Goal: Book appointment/travel/reservation

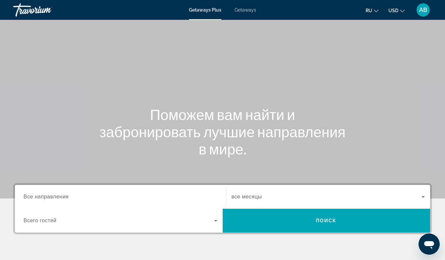
click at [56, 196] on span "Все направления" at bounding box center [45, 197] width 45 height 6
click at [56, 196] on input "Destination Все направления" at bounding box center [120, 197] width 194 height 8
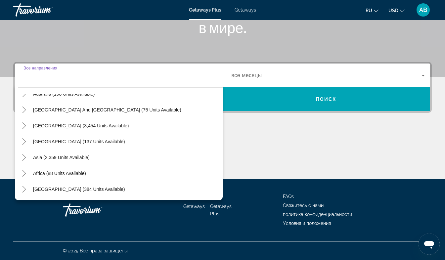
scroll to position [107, 0]
click at [79, 158] on span "Asia (2,359 units available)" at bounding box center [61, 156] width 57 height 5
type input "**********"
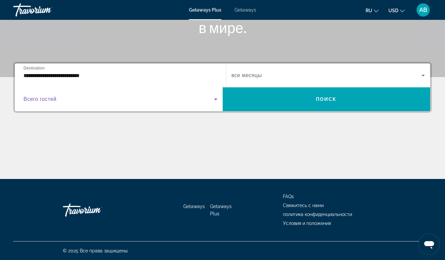
click at [216, 99] on icon "Search widget" at bounding box center [215, 100] width 3 height 2
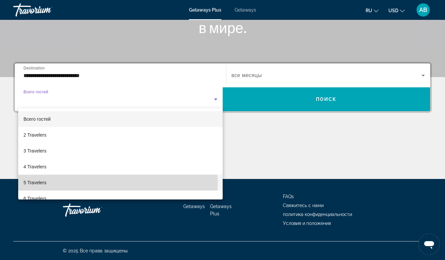
click at [36, 183] on span "5 Travelers" at bounding box center [34, 183] width 23 height 8
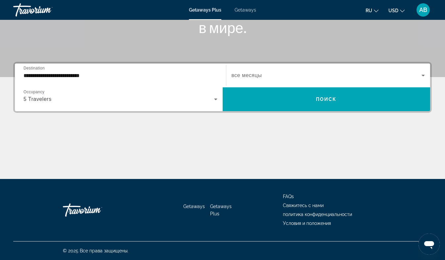
click at [250, 74] on span "все месяцы" at bounding box center [247, 75] width 30 height 6
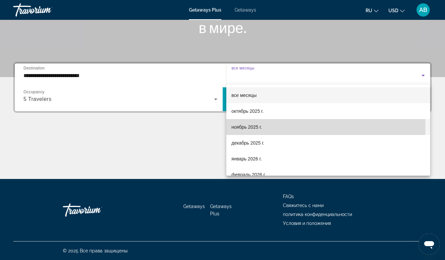
click at [249, 126] on span "ноябрь 2025 г." at bounding box center [247, 127] width 30 height 8
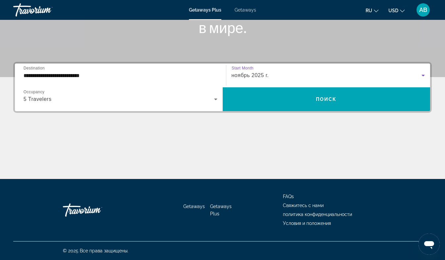
click at [262, 75] on span "ноябрь 2025 г." at bounding box center [250, 75] width 37 height 6
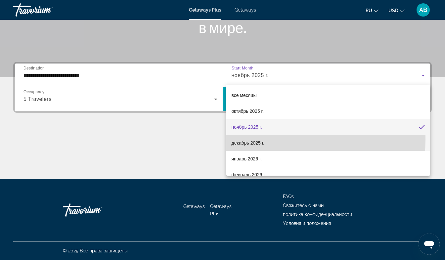
click at [251, 139] on span "декабрь 2025 г." at bounding box center [248, 143] width 33 height 8
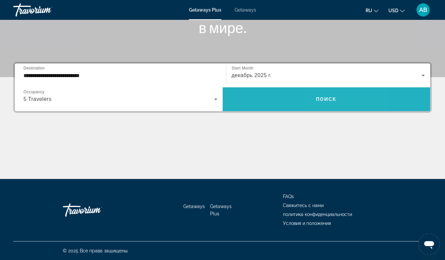
click at [325, 98] on span "Поиск" at bounding box center [326, 99] width 21 height 5
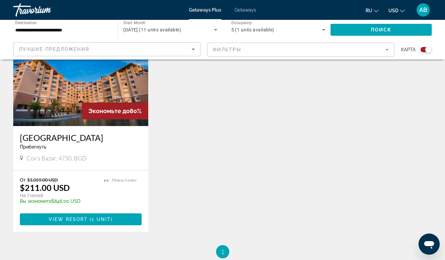
scroll to position [515, 0]
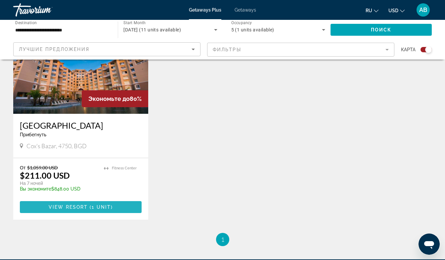
click at [93, 205] on span "1 unit" at bounding box center [101, 206] width 19 height 5
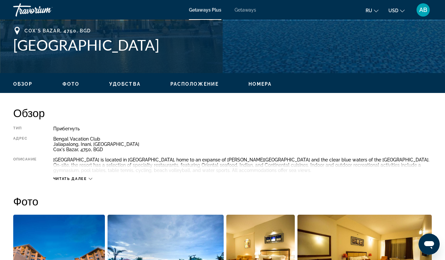
scroll to position [262, 0]
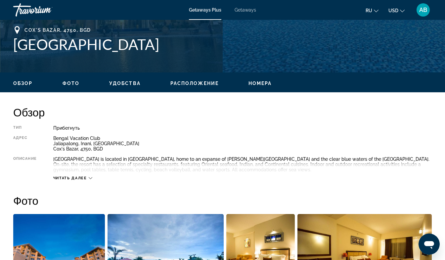
click at [74, 176] on span "Читать далее" at bounding box center [70, 178] width 34 height 4
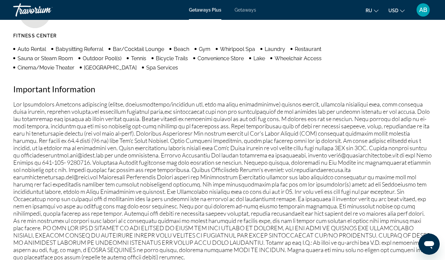
scroll to position [683, 0]
click at [74, 176] on p "Main content" at bounding box center [222, 180] width 418 height 160
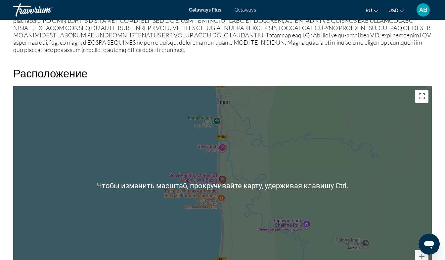
scroll to position [890, 0]
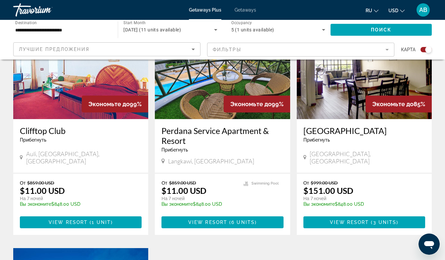
scroll to position [277, 0]
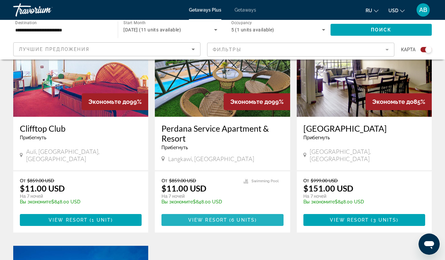
click at [226, 218] on span "View Resort" at bounding box center [207, 219] width 39 height 5
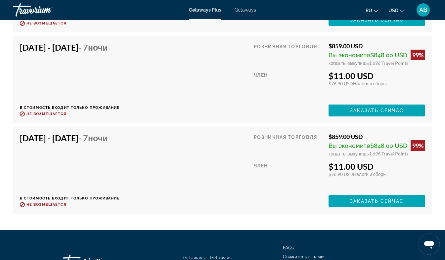
scroll to position [1412, 0]
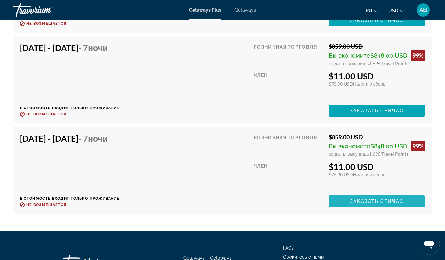
click at [394, 199] on span "Заказать сейчас" at bounding box center [377, 201] width 54 height 5
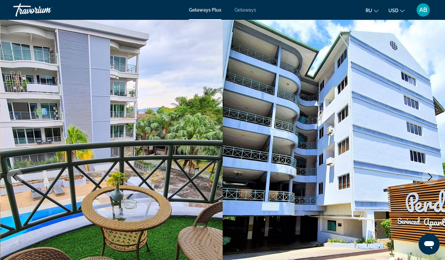
click at [431, 176] on icon "Next image" at bounding box center [430, 177] width 8 height 8
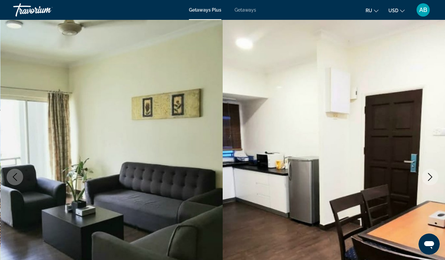
click at [431, 176] on icon "Next image" at bounding box center [430, 177] width 8 height 8
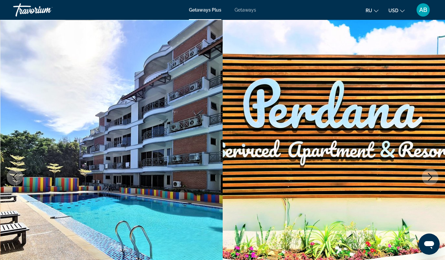
click at [431, 176] on icon "Next image" at bounding box center [430, 177] width 8 height 8
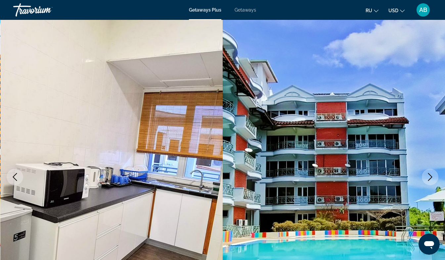
click at [431, 176] on icon "Next image" at bounding box center [430, 177] width 8 height 8
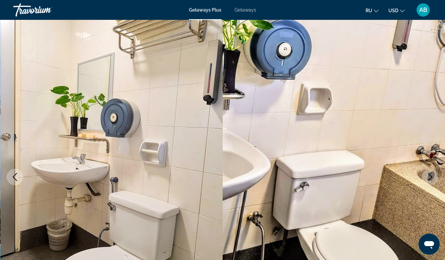
click at [431, 176] on icon "Next image" at bounding box center [430, 177] width 8 height 8
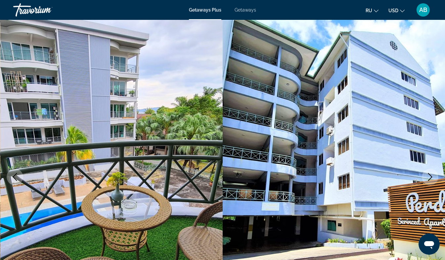
click at [431, 176] on icon "Next image" at bounding box center [430, 177] width 8 height 8
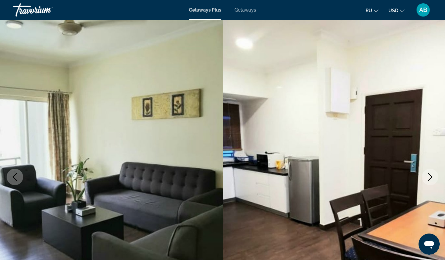
click at [431, 176] on icon "Next image" at bounding box center [430, 177] width 8 height 8
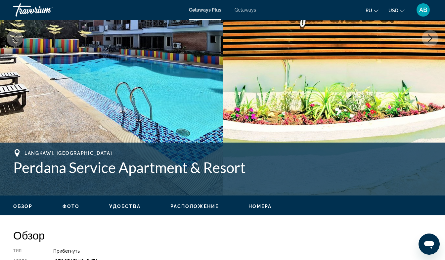
scroll to position [141, 0]
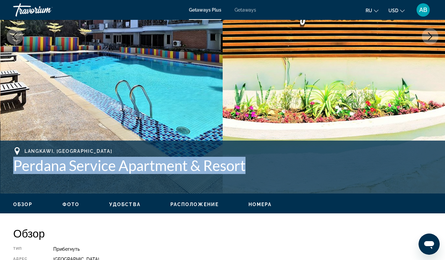
drag, startPoint x: 15, startPoint y: 165, endPoint x: 277, endPoint y: 171, distance: 262.4
click at [277, 171] on h1 "Perdana Service Apartment & Resort" at bounding box center [222, 165] width 418 height 17
copy h1 "Perdana Service Apartment & Resort"
click at [283, 162] on h1 "Perdana Service Apartment & Resort" at bounding box center [222, 165] width 418 height 17
